Goal: Transaction & Acquisition: Purchase product/service

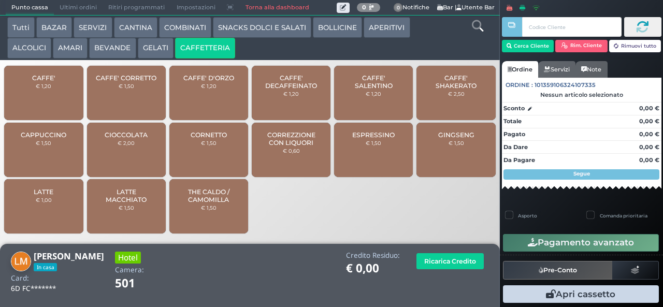
click at [397, 90] on span "CAFFE' SALENTINO" at bounding box center [374, 82] width 62 height 16
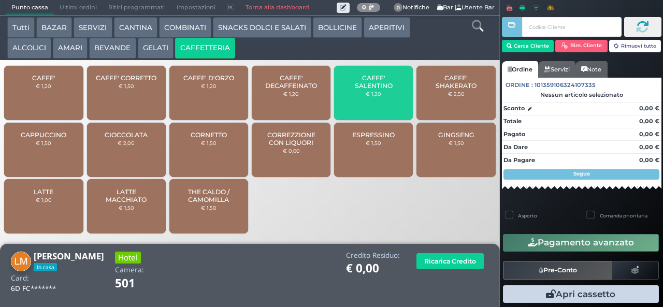
click at [379, 90] on span "CAFFE' SALENTINO" at bounding box center [374, 82] width 62 height 16
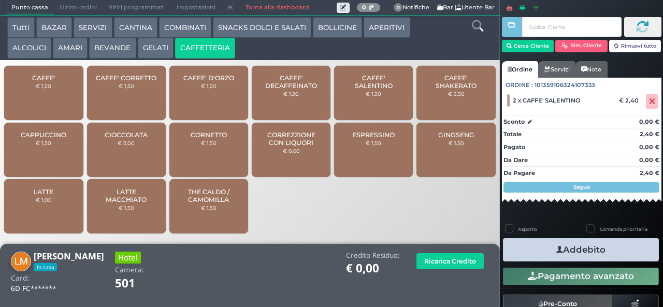
click at [386, 80] on span "CAFFE' SALENTINO" at bounding box center [374, 82] width 62 height 16
click at [603, 246] on button "Addebito" at bounding box center [581, 249] width 156 height 23
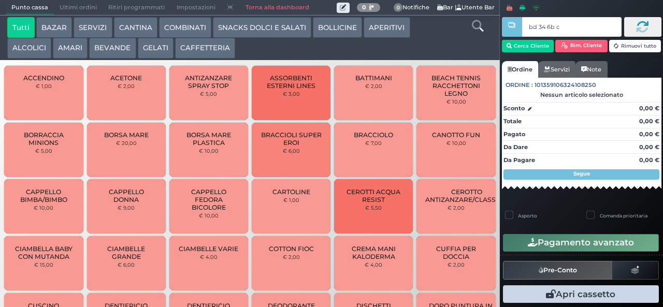
type input "bd 34 6b c3"
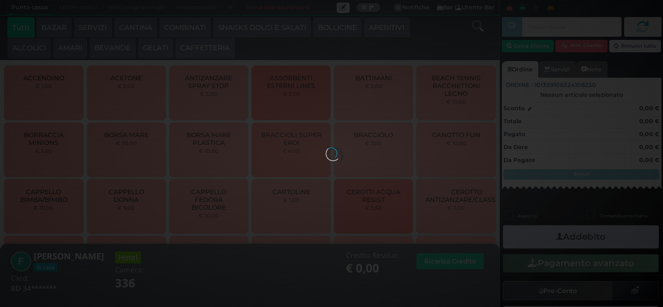
click at [326, 148] on div at bounding box center [331, 153] width 11 height 11
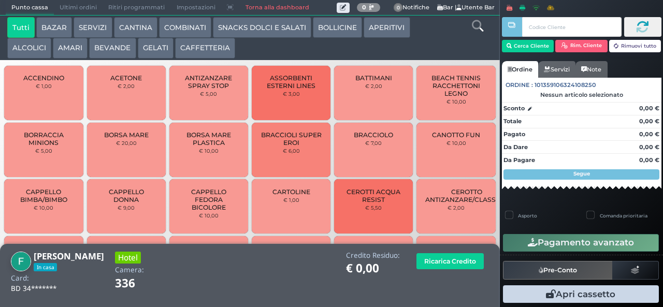
click at [66, 49] on button "AMARI" at bounding box center [70, 48] width 35 height 21
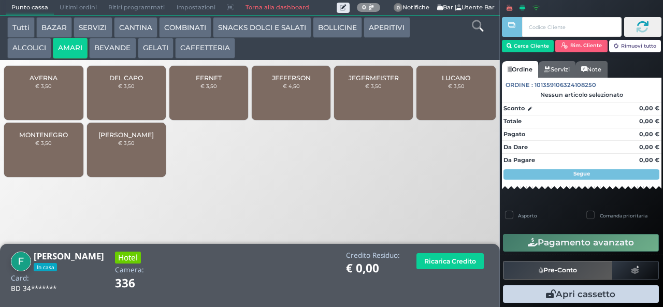
click at [136, 103] on div "DEL CAPO € 3,50" at bounding box center [126, 93] width 79 height 54
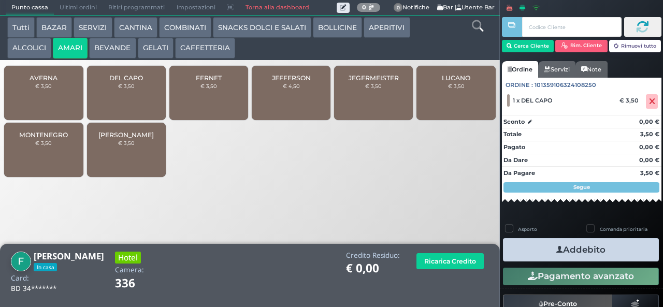
click at [557, 250] on icon "button" at bounding box center [560, 250] width 7 height 11
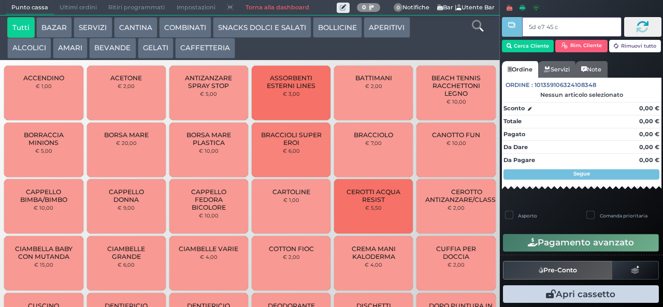
type input "5d e7 45 c3"
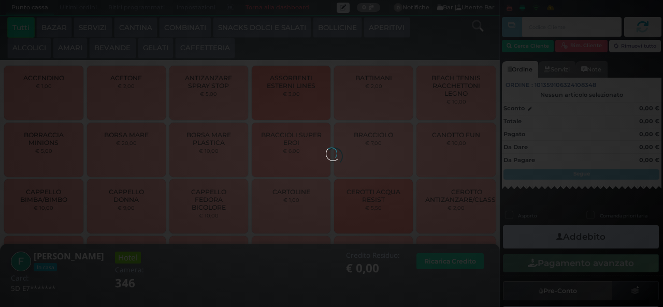
click at [326, 148] on div at bounding box center [331, 153] width 11 height 11
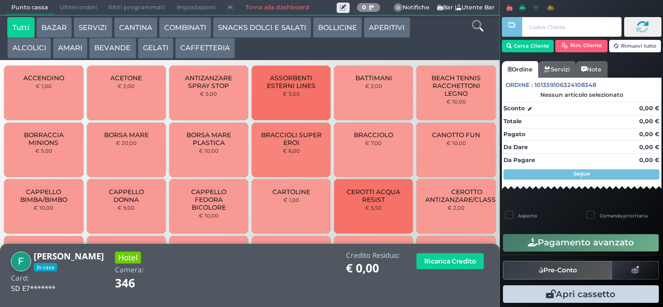
click at [72, 45] on button "AMARI" at bounding box center [70, 48] width 35 height 21
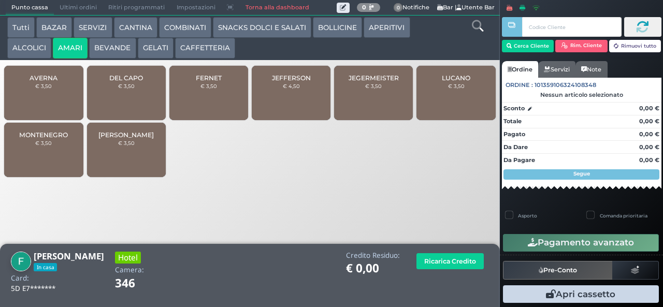
click at [39, 163] on div "MONTENEGRO € 3,50" at bounding box center [43, 150] width 79 height 54
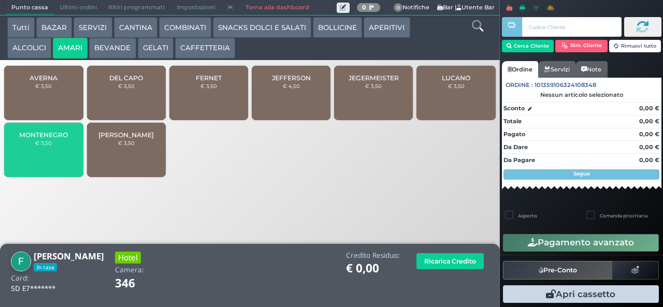
click at [163, 53] on button "GELATI" at bounding box center [156, 48] width 36 height 21
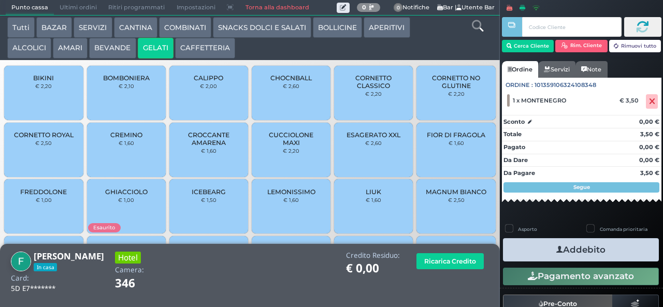
click at [39, 82] on span "BIKINI" at bounding box center [43, 78] width 21 height 8
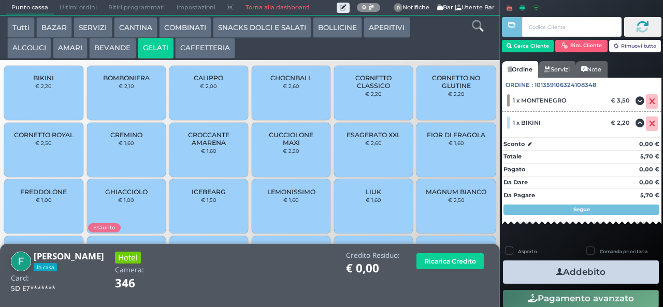
click at [526, 271] on button "Addebito" at bounding box center [581, 272] width 156 height 23
